Goal: Task Accomplishment & Management: Use online tool/utility

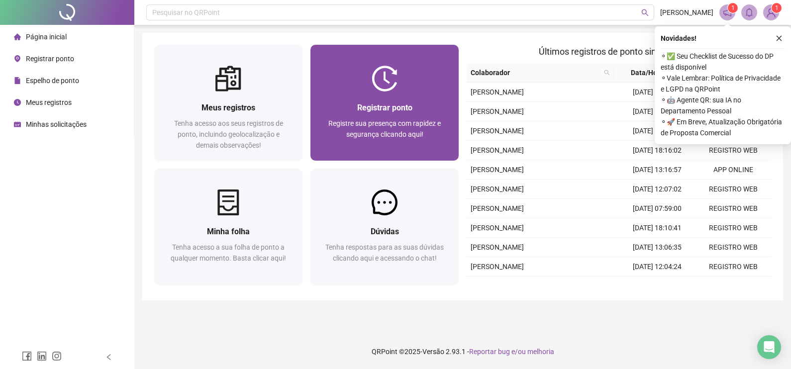
click at [407, 105] on span "Registrar ponto" at bounding box center [384, 107] width 55 height 9
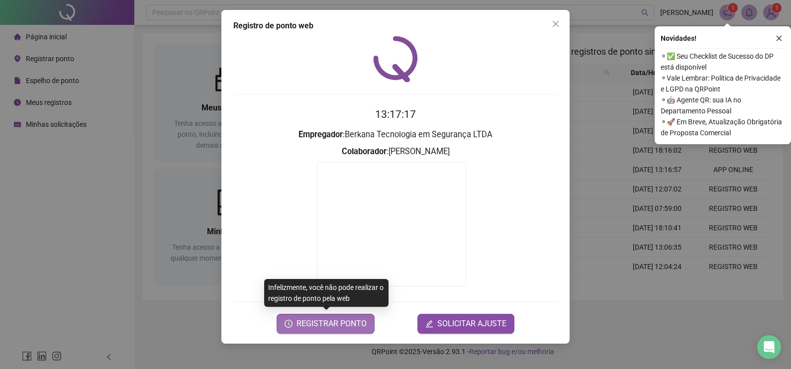
click at [316, 325] on span "REGISTRAR PONTO" at bounding box center [332, 324] width 70 height 12
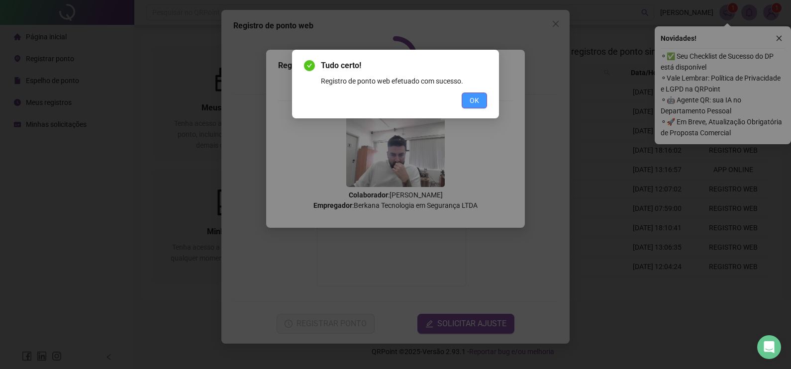
click at [478, 97] on span "OK" at bounding box center [474, 100] width 9 height 11
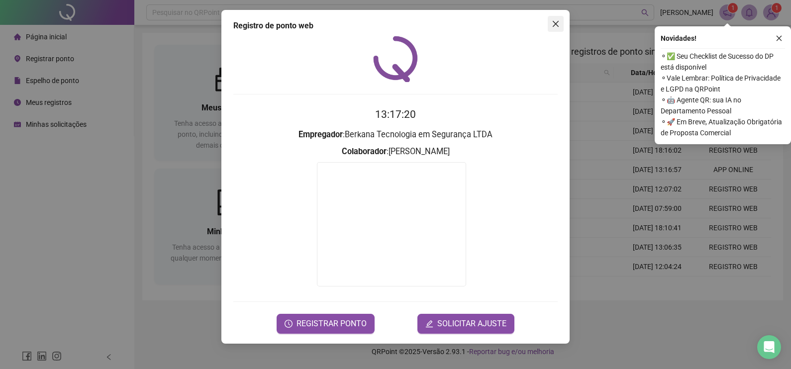
click at [556, 20] on icon "close" at bounding box center [556, 24] width 8 height 8
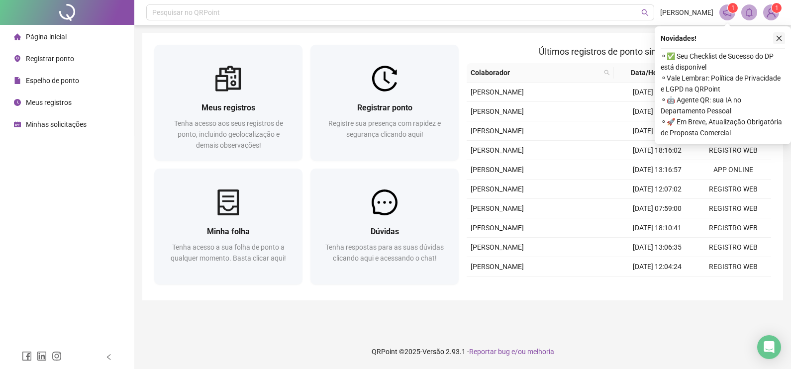
click at [779, 42] on button "button" at bounding box center [779, 38] width 12 height 12
